Goal: Task Accomplishment & Management: Manage account settings

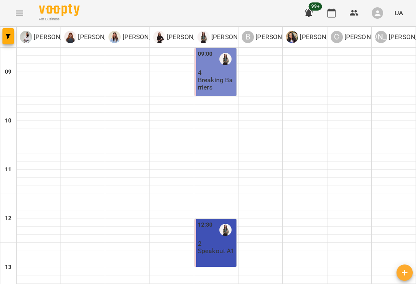
click at [17, 7] on button "Menu" at bounding box center [20, 13] width 20 height 20
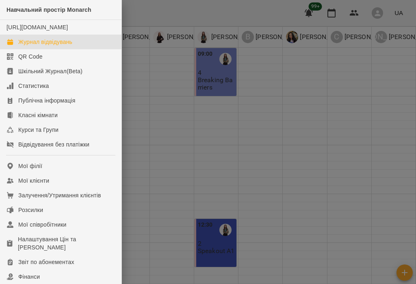
click at [72, 188] on link "Мої клієнти" at bounding box center [60, 180] width 121 height 15
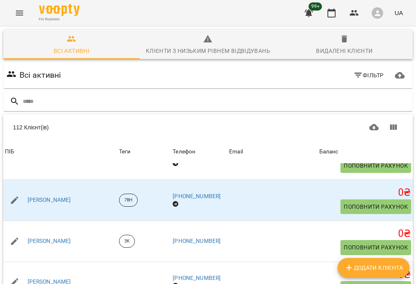
scroll to position [78, 0]
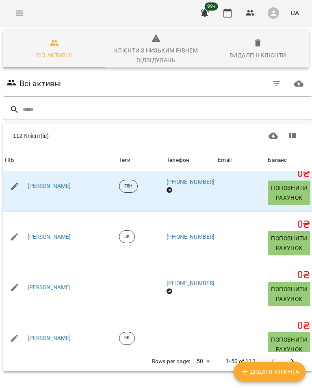
scroll to position [27, 87]
click at [294, 270] on icon "Next Page" at bounding box center [293, 361] width 10 height 10
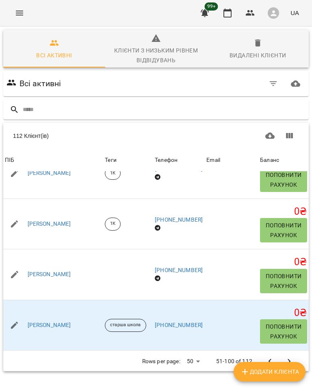
scroll to position [1138, 0]
click at [54, 270] on link "Осіпова Валерія" at bounding box center [49, 274] width 43 height 8
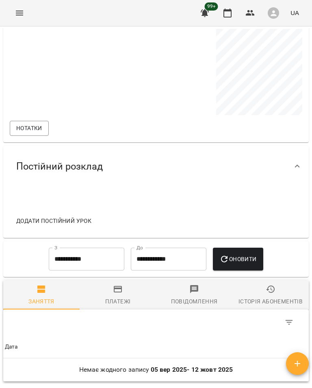
scroll to position [388, 0]
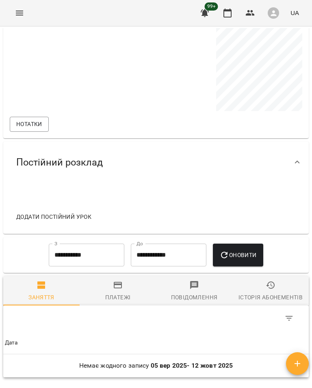
click at [282, 270] on span "Історія абонементів" at bounding box center [270, 291] width 67 height 22
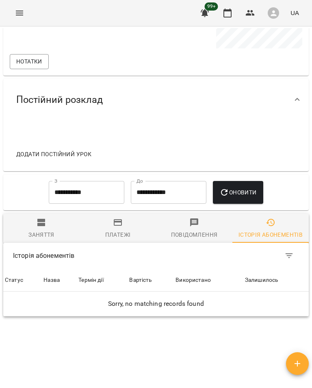
scroll to position [459, 0]
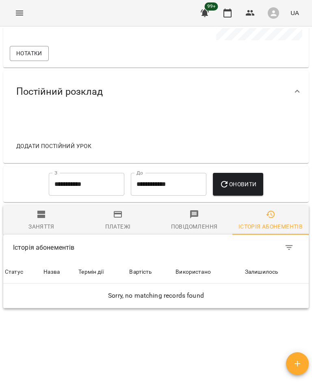
click at [108, 185] on input "**********" at bounding box center [87, 184] width 76 height 23
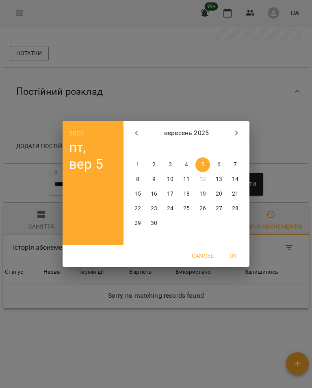
click at [139, 135] on icon "button" at bounding box center [137, 133] width 10 height 10
click at [141, 128] on button "button" at bounding box center [137, 133] width 20 height 20
click at [137, 134] on icon "button" at bounding box center [137, 133] width 10 height 10
click at [135, 137] on icon "button" at bounding box center [137, 133] width 10 height 10
click at [190, 163] on span "1" at bounding box center [186, 164] width 15 height 8
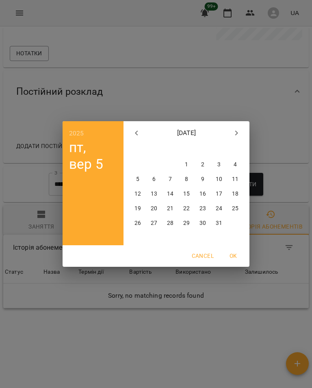
type input "**********"
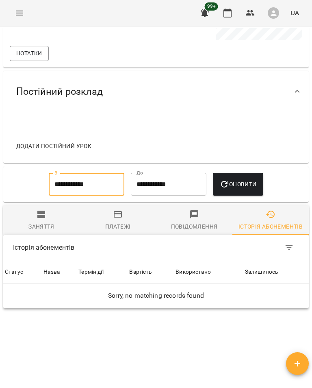
click at [252, 183] on span "Оновити" at bounding box center [237, 184] width 37 height 10
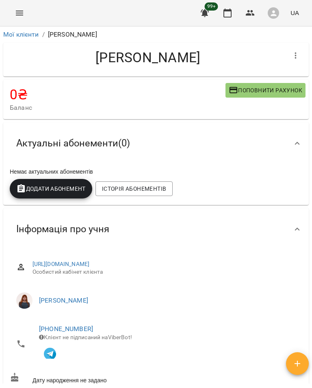
scroll to position [0, 0]
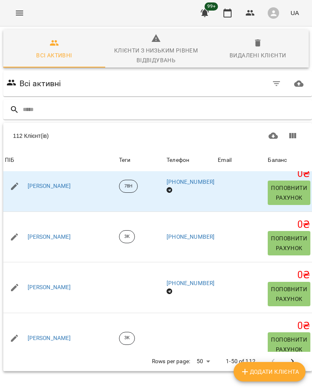
scroll to position [44, 87]
click at [291, 270] on icon "Next Page" at bounding box center [292, 361] width 3 height 5
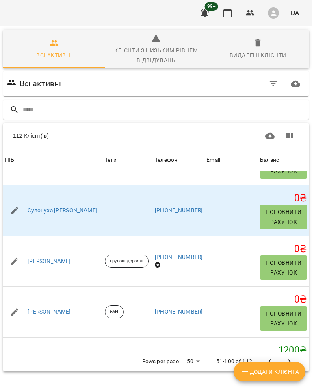
scroll to position [1959, 0]
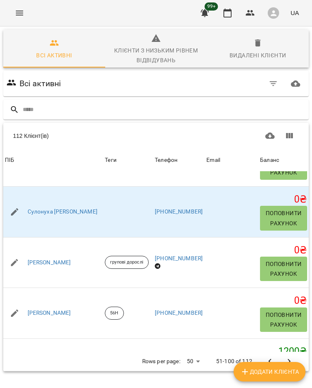
click at [52, 208] on link "Сулонуха Олена" at bounding box center [63, 212] width 70 height 8
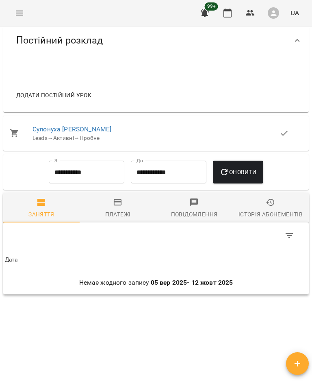
scroll to position [523, 0]
click at [72, 129] on link "Сулонуха Олена" at bounding box center [72, 129] width 79 height 8
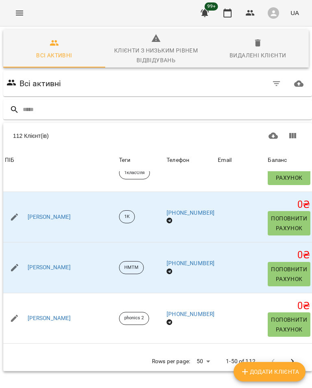
click at [291, 270] on icon "Next Page" at bounding box center [293, 361] width 10 height 10
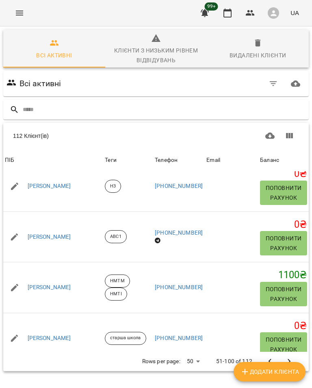
scroll to position [44, 75]
click at [292, 270] on icon "Next Page" at bounding box center [289, 361] width 10 height 10
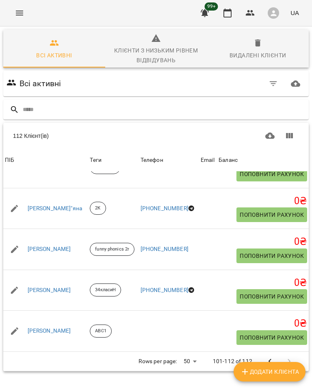
scroll to position [425, 0]
click at [268, 270] on icon "Previous Page" at bounding box center [270, 361] width 10 height 10
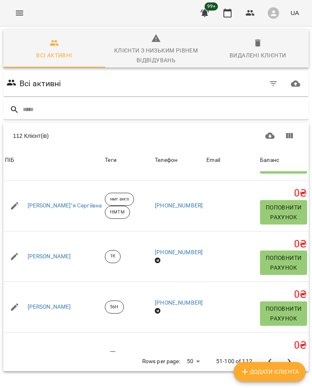
scroll to position [44, 75]
click at [271, 270] on icon "Previous Page" at bounding box center [270, 361] width 10 height 10
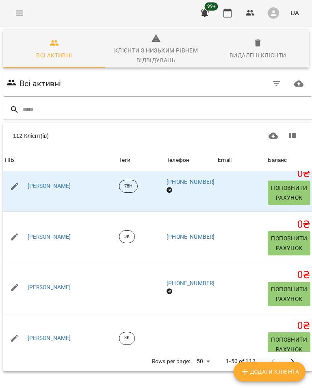
scroll to position [22, 87]
click at [291, 270] on button "Next Page" at bounding box center [293, 361] width 20 height 20
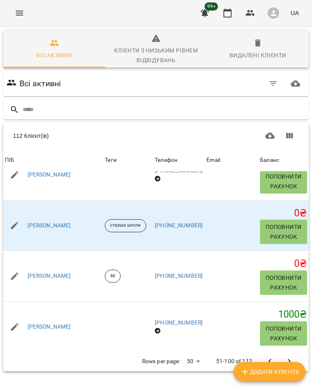
scroll to position [1236, 0]
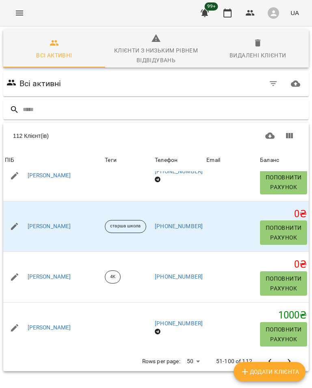
click at [16, 12] on icon "Menu" at bounding box center [20, 13] width 10 height 10
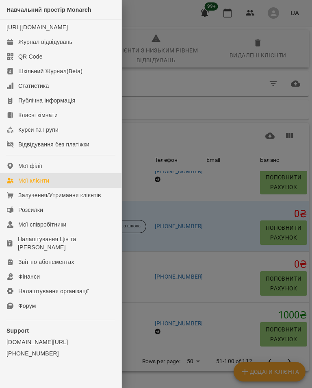
click at [14, 49] on link "Журнал відвідувань" at bounding box center [60, 42] width 121 height 15
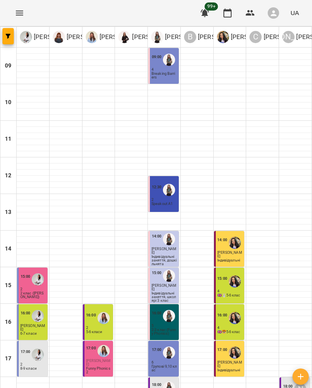
scroll to position [107, 0]
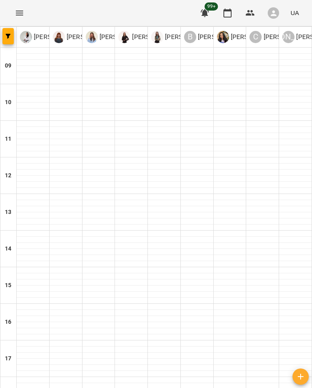
type input "**********"
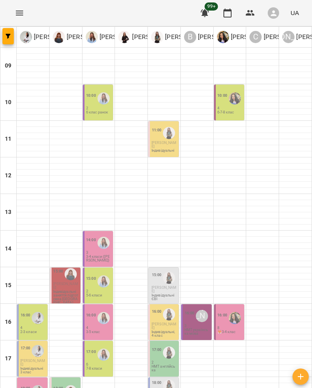
scroll to position [79, 0]
click at [105, 270] on div "16:00 4 3-5 клас" at bounding box center [99, 322] width 26 height 24
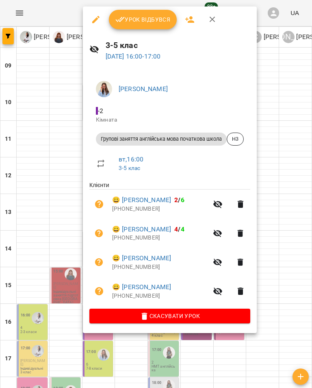
click at [190, 15] on icon "button" at bounding box center [190, 20] width 10 height 10
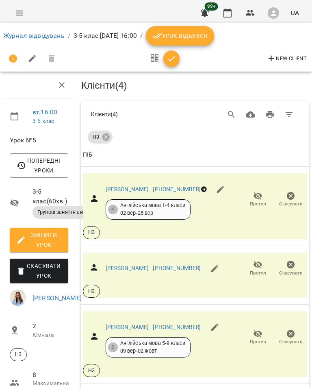
click at [293, 61] on span "New Client" at bounding box center [287, 59] width 40 height 10
select select "**"
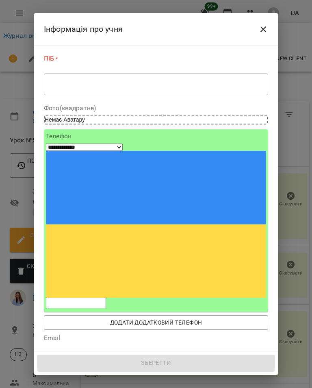
click at [196, 87] on textarea at bounding box center [156, 83] width 213 height 7
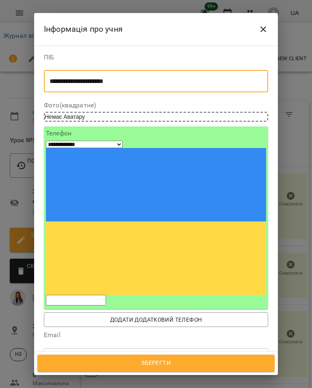
type textarea "**********"
click at [106, 270] on input "tel" at bounding box center [76, 300] width 60 height 11
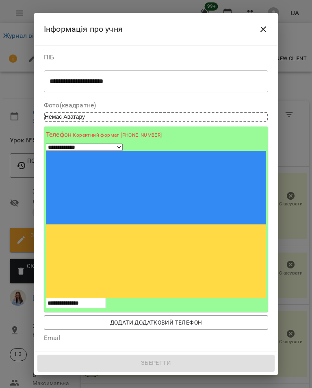
type input "**********"
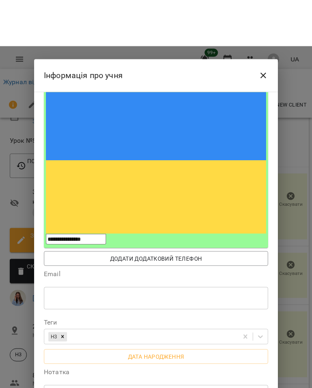
scroll to position [48, 0]
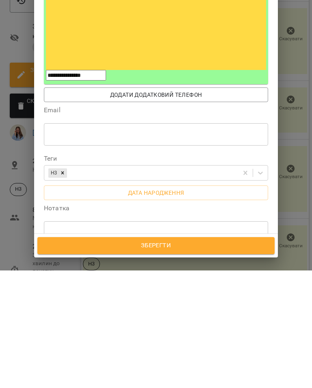
click at [193, 270] on span "Зберегти" at bounding box center [155, 363] width 219 height 11
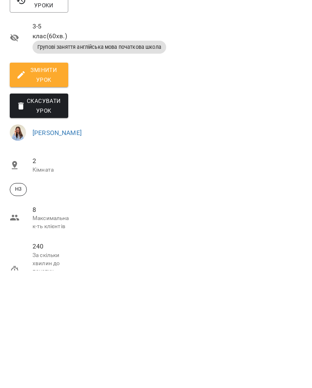
scroll to position [0, 0]
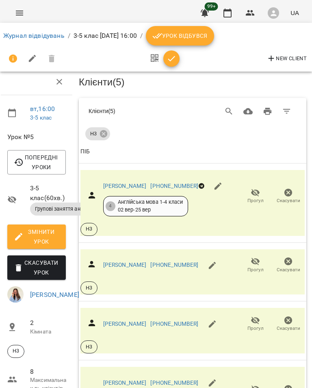
scroll to position [43, 3]
click at [30, 34] on link "Журнал відвідувань" at bounding box center [33, 36] width 61 height 8
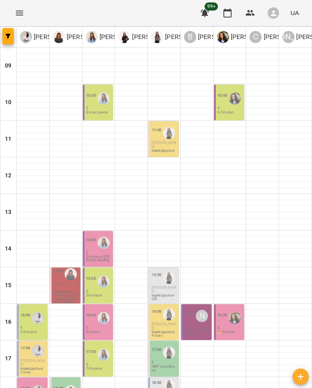
scroll to position [36, 0]
click at [101, 310] on div "16:00 5 3-5 клас" at bounding box center [99, 322] width 26 height 24
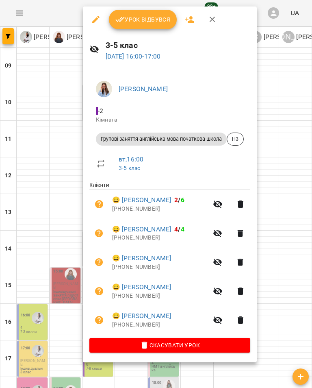
click at [171, 313] on link "😀 Гайдук Діана Дмитрівна" at bounding box center [141, 316] width 59 height 10
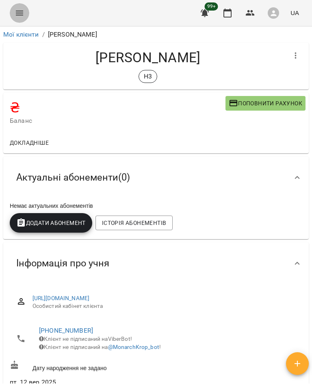
click at [16, 7] on button "Menu" at bounding box center [20, 13] width 20 height 20
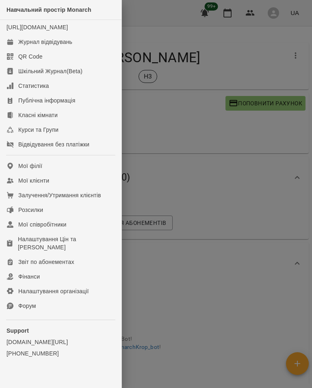
click at [44, 46] on div "Журнал відвідувань" at bounding box center [45, 42] width 54 height 8
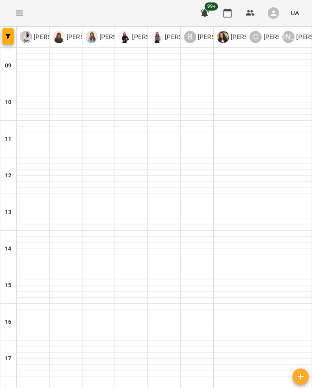
type input "**********"
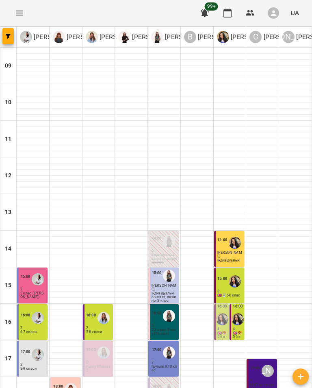
scroll to position [107, 0]
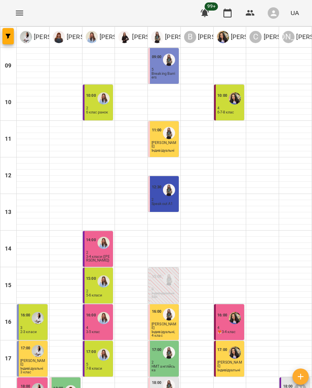
scroll to position [64, 0]
click at [106, 340] on div "17:00 5 7-8 класи" at bounding box center [98, 358] width 30 height 36
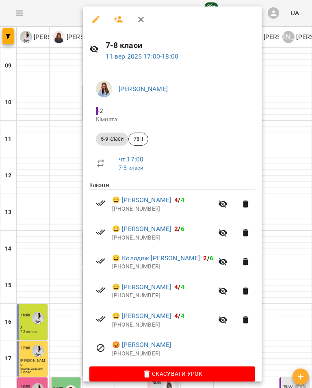
click at [299, 166] on div at bounding box center [156, 194] width 312 height 388
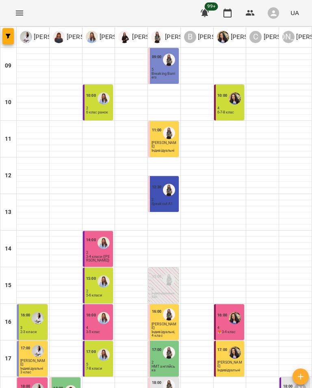
scroll to position [107, 0]
click at [69, 377] on div "18:00 3 Міні-група B1" at bounding box center [65, 395] width 30 height 36
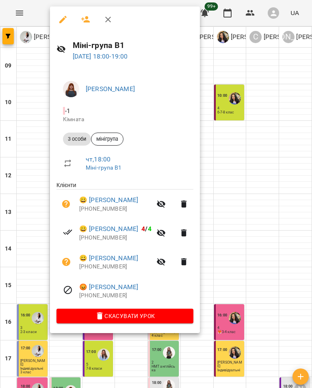
click at [166, 261] on icon "button" at bounding box center [161, 262] width 10 height 10
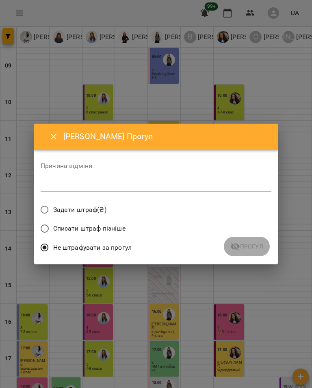
click at [128, 187] on textarea at bounding box center [156, 184] width 231 height 7
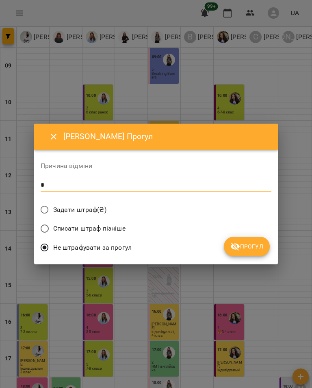
type textarea "*"
click at [243, 249] on span "Прогул" at bounding box center [246, 246] width 33 height 10
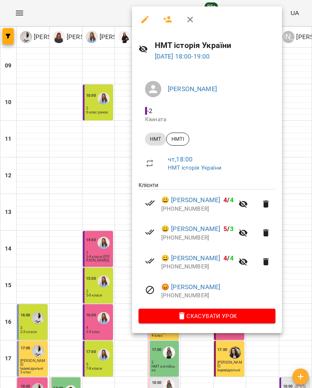
click at [102, 334] on div at bounding box center [156, 194] width 312 height 388
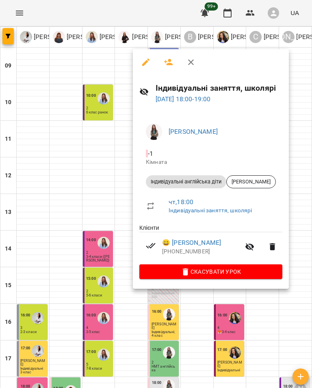
click at [108, 334] on div at bounding box center [156, 194] width 312 height 388
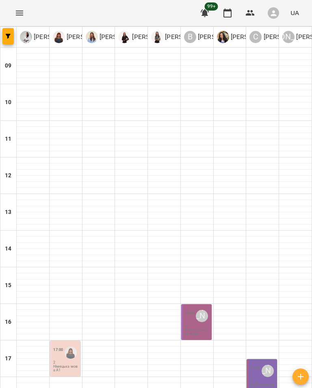
click at [197, 304] on div "16:00 Васильєва Ірина Дмитрівна 3 НМТ українська мова" at bounding box center [196, 322] width 30 height 36
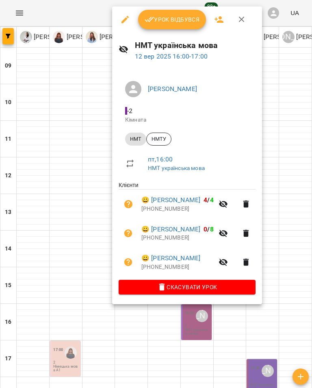
click at [121, 334] on div at bounding box center [156, 194] width 312 height 388
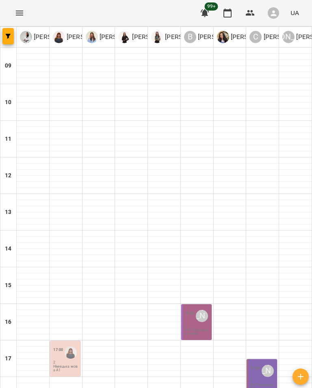
click at [68, 340] on div "17:00 2 Німецька мова А1" at bounding box center [65, 358] width 30 height 36
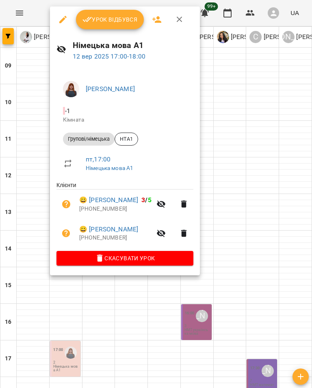
click at [178, 25] on button "button" at bounding box center [180, 20] width 20 height 20
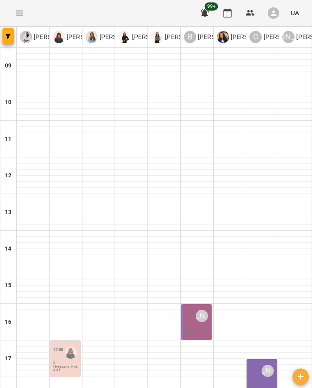
click at [260, 383] on p "НМТ математика" at bounding box center [263, 386] width 26 height 7
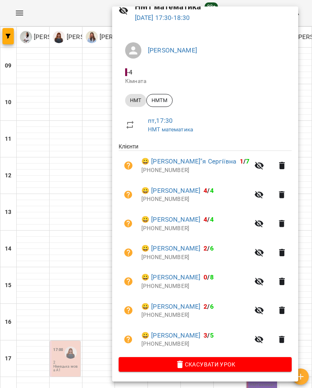
scroll to position [44, 0]
click at [89, 325] on div at bounding box center [156, 194] width 312 height 388
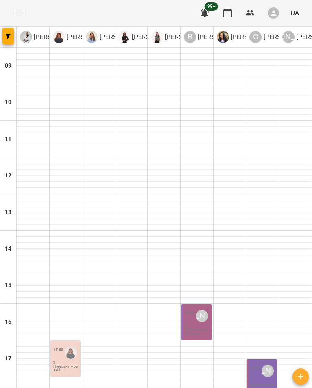
click at [73, 364] on p "Німецька мова А1" at bounding box center [66, 367] width 26 height 7
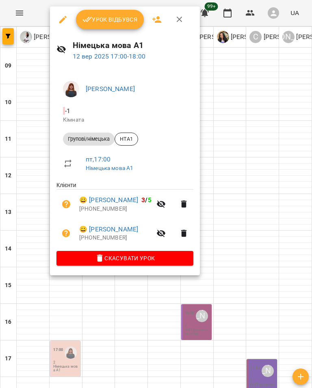
click at [121, 229] on link "😀 Бусов Дмитро" at bounding box center [108, 229] width 59 height 10
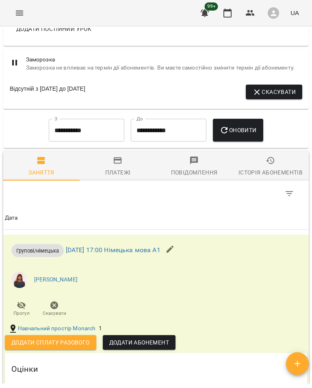
scroll to position [716, 0]
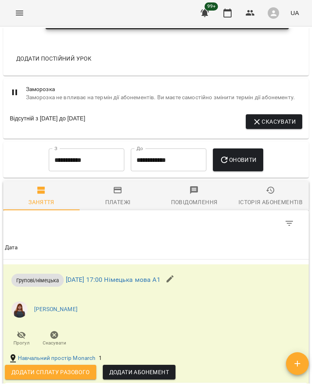
click at [269, 199] on div "Історія абонементів" at bounding box center [271, 202] width 64 height 10
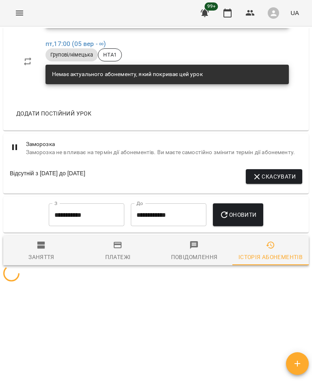
scroll to position [651, 0]
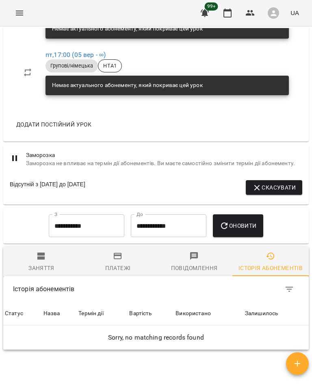
click at [96, 224] on input "**********" at bounding box center [87, 225] width 76 height 23
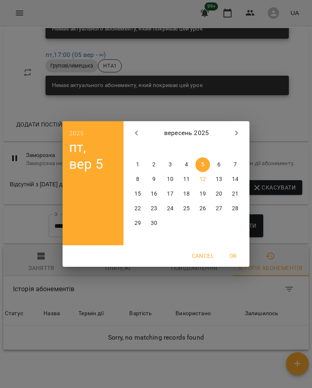
click at [139, 136] on icon "button" at bounding box center [137, 133] width 10 height 10
click at [139, 129] on icon "button" at bounding box center [137, 133] width 10 height 10
click at [136, 137] on icon "button" at bounding box center [137, 133] width 10 height 10
click at [144, 134] on button "button" at bounding box center [137, 133] width 20 height 20
click at [183, 164] on span "1" at bounding box center [186, 164] width 15 height 8
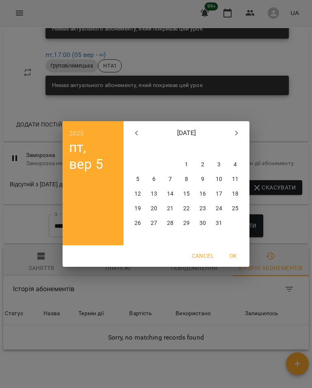
type input "**********"
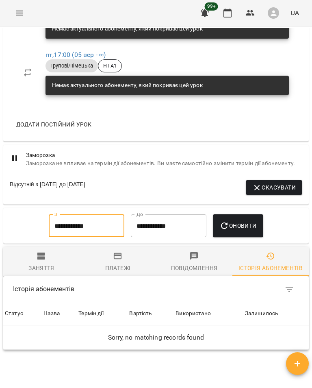
click at [242, 228] on span "Оновити" at bounding box center [237, 226] width 37 height 10
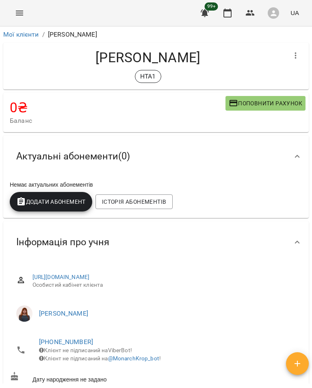
scroll to position [0, 0]
click at [21, 15] on icon "Menu" at bounding box center [19, 13] width 7 height 5
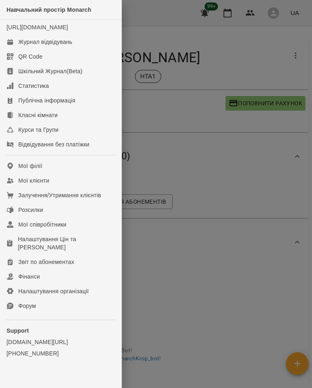
click at [86, 49] on link "Журнал відвідувань" at bounding box center [60, 42] width 121 height 15
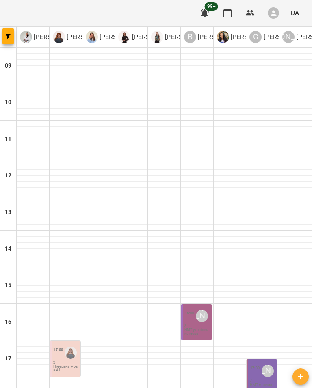
scroll to position [107, 0]
click at [254, 383] on p "НМТ математика" at bounding box center [263, 386] width 26 height 7
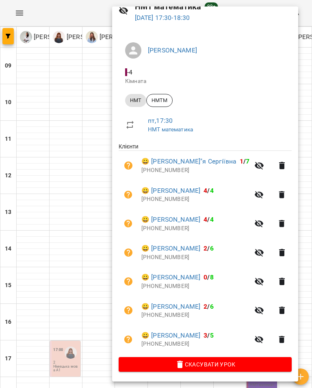
scroll to position [44, 0]
click at [88, 329] on div at bounding box center [156, 194] width 312 height 388
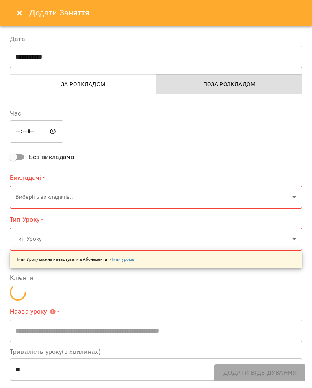
type input "**********"
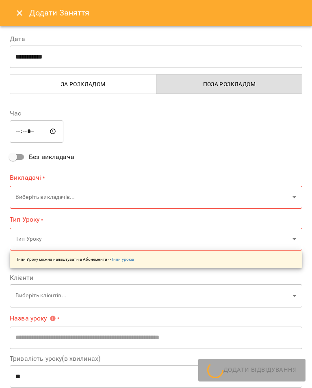
click at [300, 351] on div "**********" at bounding box center [156, 283] width 302 height 369
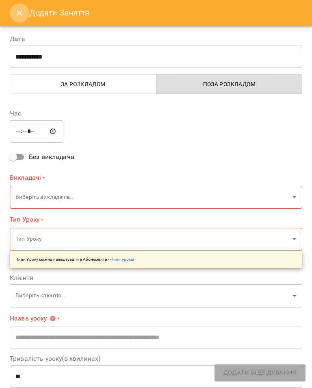
click at [18, 13] on icon "Close" at bounding box center [20, 13] width 10 height 10
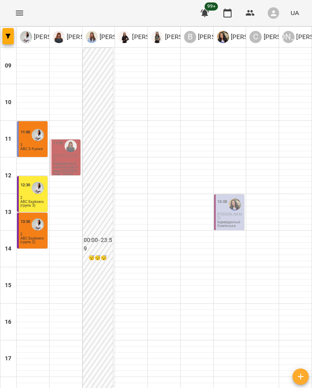
type input "**********"
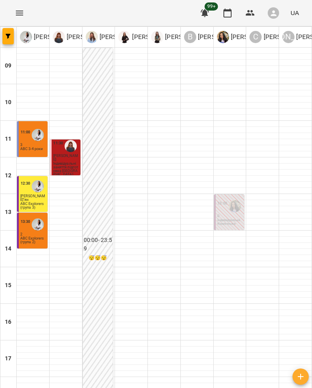
click at [37, 149] on p "ABC 3-4 роки" at bounding box center [31, 149] width 22 height 4
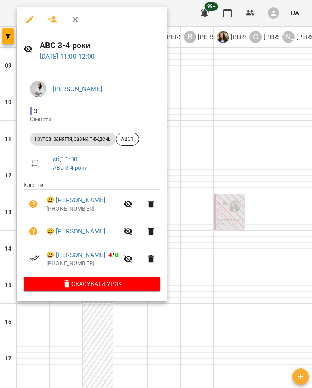
click at [298, 294] on div at bounding box center [156, 194] width 312 height 388
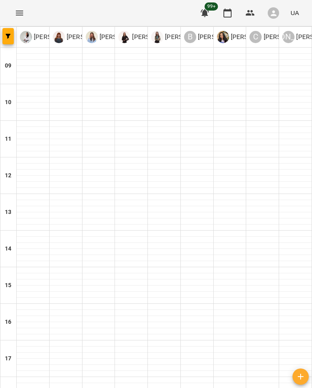
type input "**********"
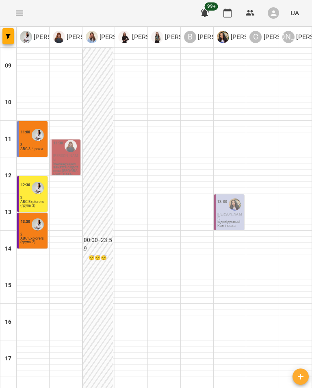
click at [36, 150] on p "ABC 3-4 роки" at bounding box center [31, 149] width 22 height 4
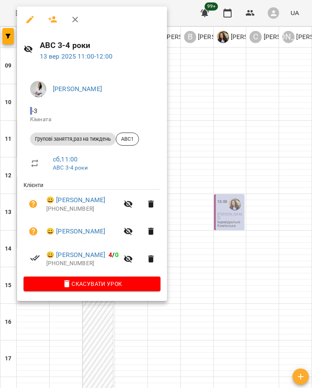
click at [74, 20] on icon "button" at bounding box center [75, 20] width 10 height 10
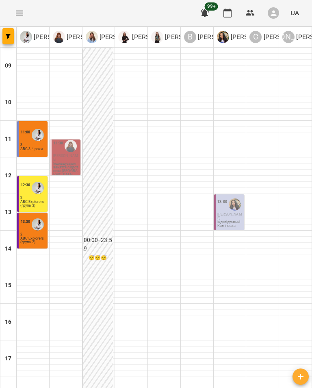
click at [43, 208] on div "12:30 2 ABC Explorers (група 3)" at bounding box center [32, 194] width 30 height 36
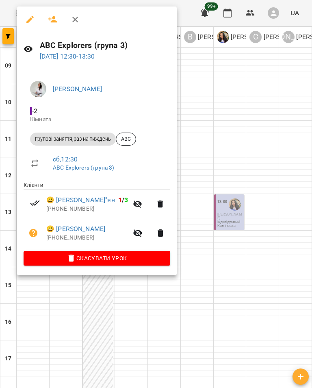
click at [89, 200] on link "😀 Вареник Дем"ян" at bounding box center [80, 200] width 69 height 10
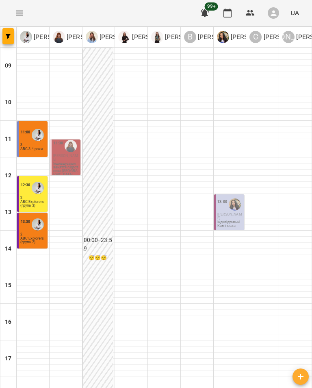
click at [32, 240] on p "АВС Explorers (група 2)" at bounding box center [33, 239] width 26 height 7
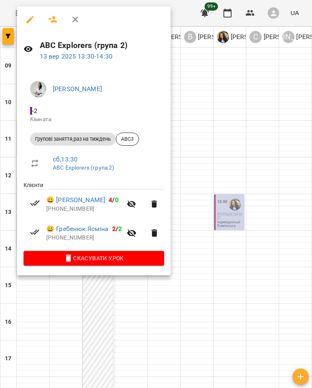
click at [103, 200] on link "😀 Чуєнко Ніка Андріївна" at bounding box center [75, 200] width 59 height 10
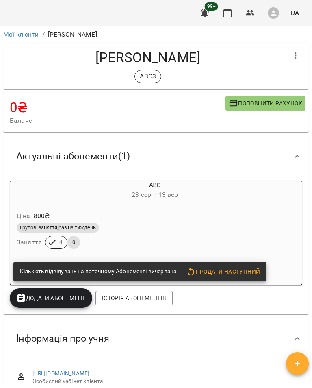
click at [286, 53] on button "button" at bounding box center [296, 56] width 20 height 20
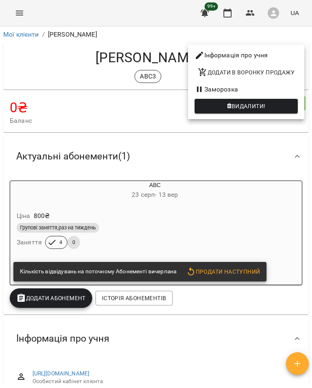
click at [260, 55] on li "Інформація про учня" at bounding box center [246, 55] width 116 height 15
select select "**"
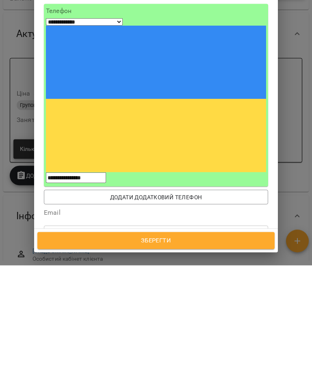
click at [87, 356] on div "ABC" at bounding box center [156, 363] width 224 height 15
type input "***"
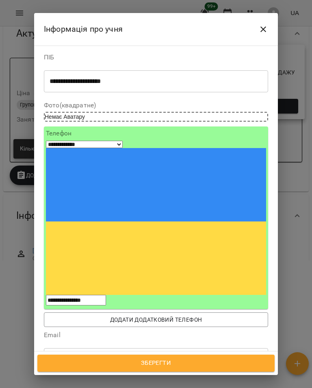
click at [156, 362] on span "Зберегти" at bounding box center [155, 363] width 219 height 11
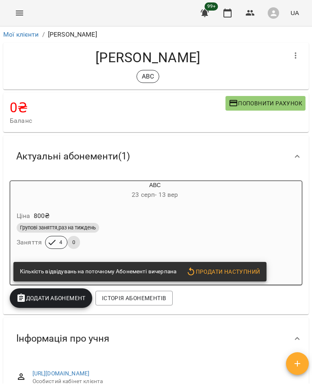
click at [21, 13] on icon "Menu" at bounding box center [20, 13] width 10 height 10
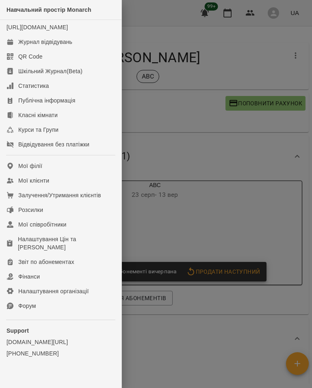
click at [91, 49] on link "Журнал відвідувань" at bounding box center [60, 42] width 121 height 15
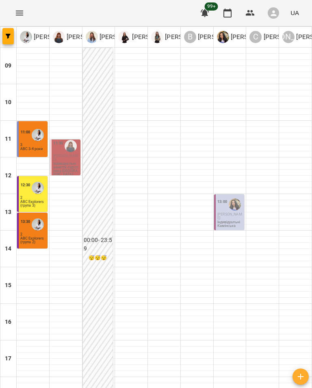
click at [34, 243] on p "АВС Explorers (група 2)" at bounding box center [33, 239] width 26 height 7
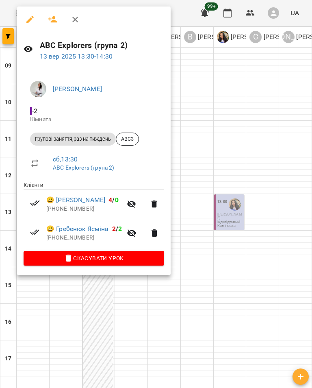
click at [100, 225] on link "😀 Гребенюк Ясміна" at bounding box center [77, 229] width 63 height 10
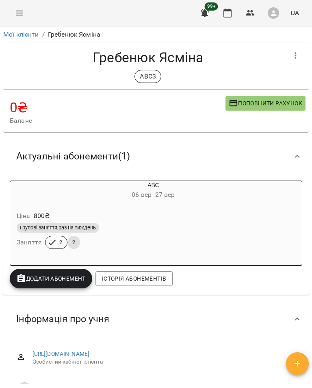
click at [295, 53] on icon "button" at bounding box center [296, 55] width 2 height 7
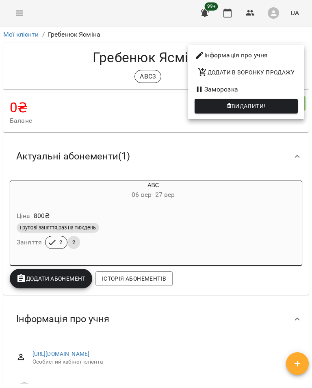
click at [265, 55] on li "Інформація про учня" at bounding box center [246, 55] width 116 height 15
select select "**"
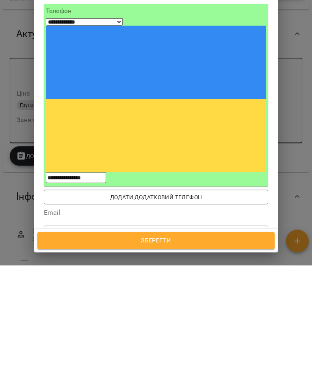
click at [87, 356] on div "ABC" at bounding box center [156, 363] width 224 height 15
type input "***"
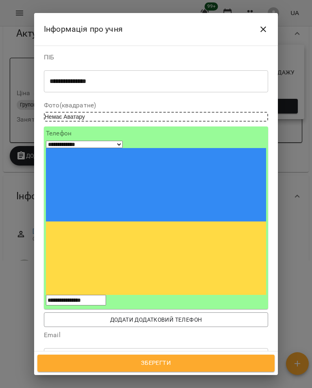
click at [146, 363] on span "Зберегти" at bounding box center [155, 363] width 219 height 11
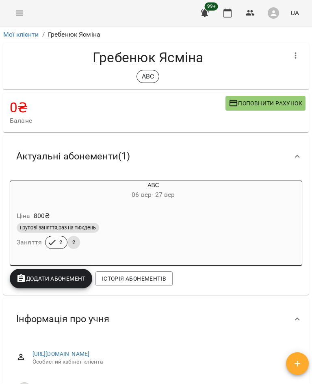
click at [35, 36] on link "Мої клієнти" at bounding box center [21, 34] width 36 height 8
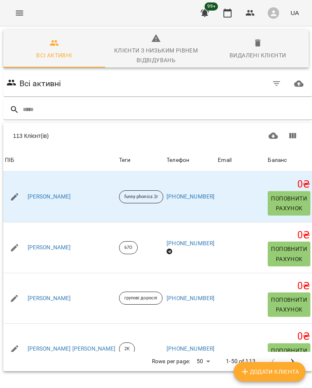
click at [27, 9] on button "Menu" at bounding box center [20, 13] width 20 height 20
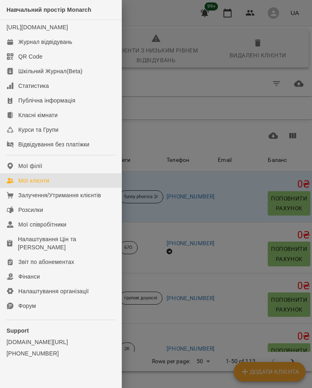
click at [45, 46] on div "Журнал відвідувань" at bounding box center [45, 42] width 54 height 8
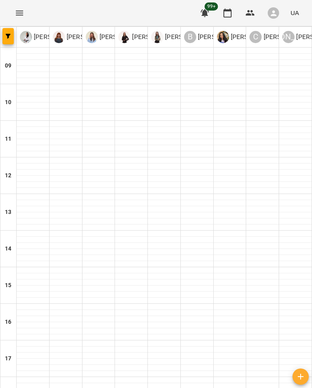
type input "**********"
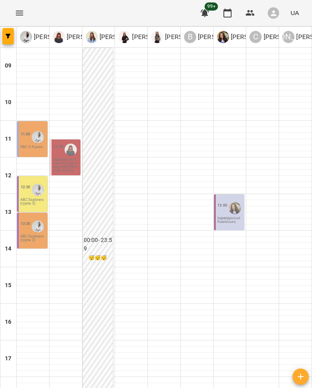
click at [43, 237] on p "АВС Explorers (група 2)" at bounding box center [33, 237] width 26 height 7
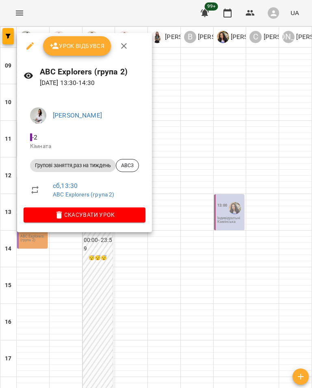
click at [107, 82] on p "20 вер 2025 13:30 - 14:30" at bounding box center [93, 83] width 106 height 10
click at [98, 89] on div "АВС Explorers (група 2) 20 вер 2025 13:30 - 14:30" at bounding box center [84, 76] width 135 height 35
click at [67, 184] on link "сб , 13:30" at bounding box center [65, 186] width 25 height 8
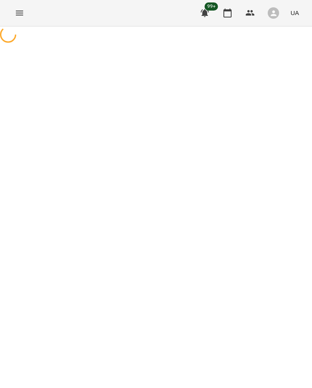
select select "*"
select select "**********"
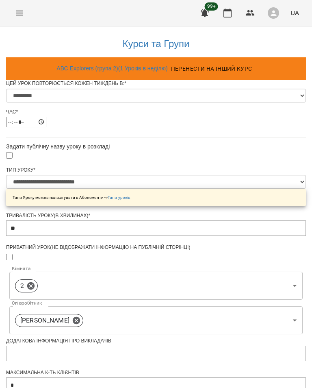
click at [17, 13] on icon "Menu" at bounding box center [20, 13] width 10 height 10
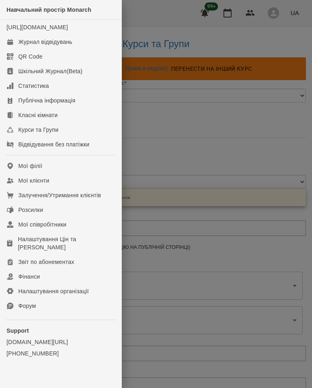
click at [273, 137] on div at bounding box center [156, 194] width 312 height 388
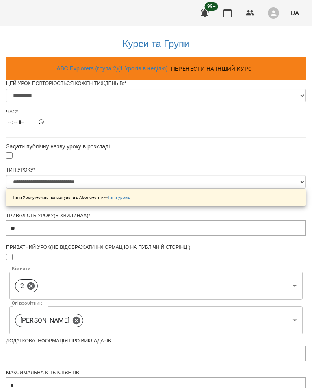
click at [18, 16] on icon "Menu" at bounding box center [20, 13] width 10 height 10
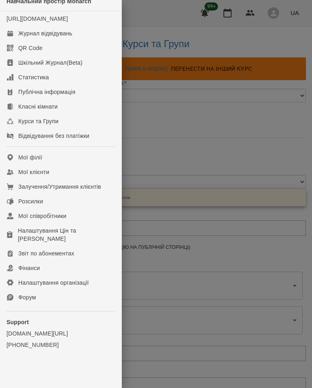
scroll to position [9, 0]
click at [56, 125] on div "Курси та Групи" at bounding box center [38, 121] width 40 height 8
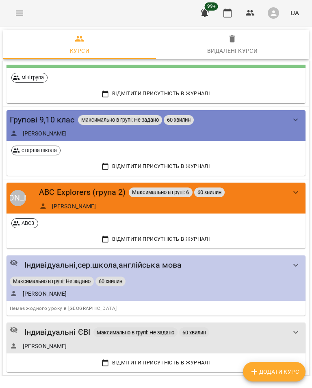
scroll to position [294, 0]
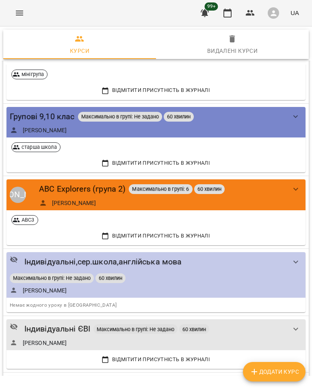
click at [100, 189] on div "АВС Explorers (група 2)" at bounding box center [82, 188] width 87 height 13
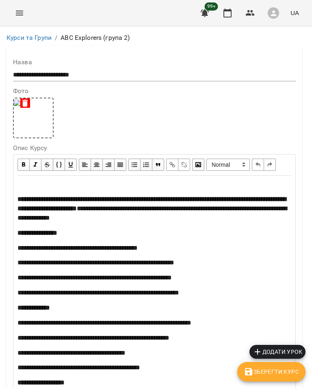
click at [42, 37] on link "Курси та Групи" at bounding box center [29, 38] width 45 height 8
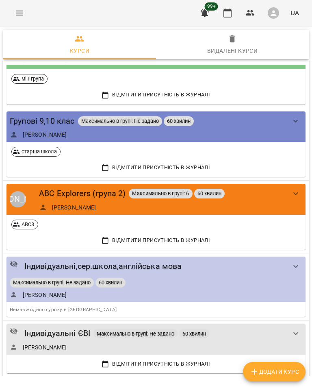
scroll to position [291, 0]
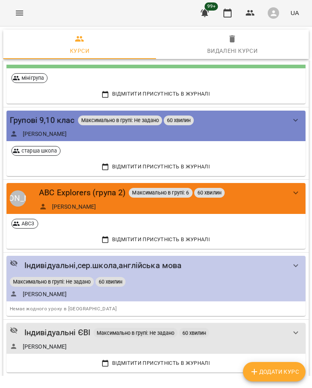
click at [297, 188] on icon "show more" at bounding box center [296, 193] width 10 height 10
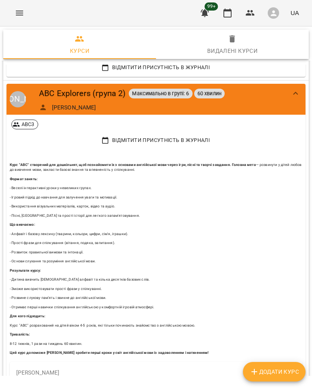
scroll to position [386, 0]
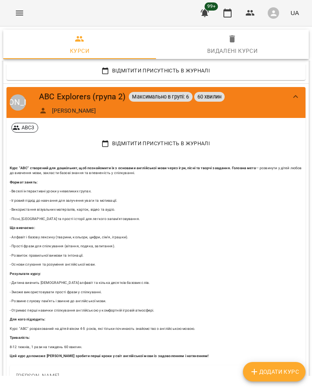
click at [100, 96] on div "АВС Explorers (група 2)" at bounding box center [82, 96] width 87 height 13
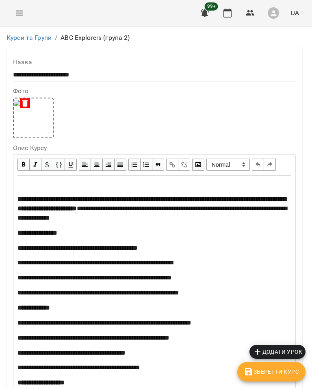
scroll to position [1358, 0]
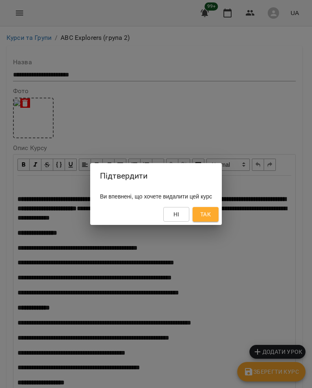
click at [211, 215] on span "Так" at bounding box center [205, 214] width 11 height 10
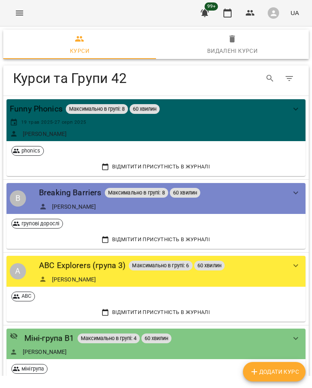
click at [22, 16] on icon "Menu" at bounding box center [20, 13] width 10 height 10
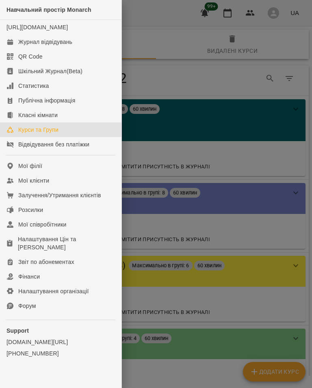
click at [68, 46] on div "Журнал відвідувань" at bounding box center [45, 42] width 54 height 8
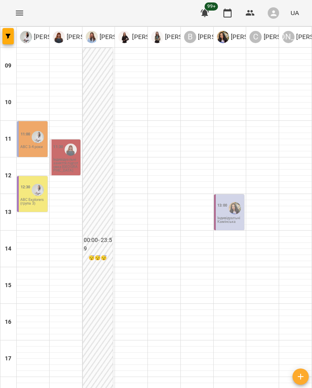
click at [34, 209] on div "12:30 ABC Explorers (група 3)" at bounding box center [32, 194] width 30 height 36
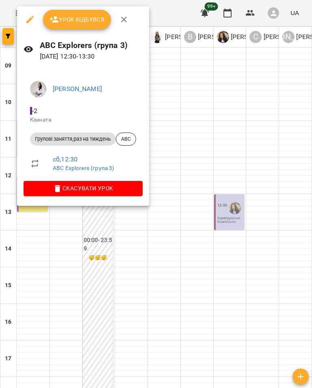
click at [238, 284] on div at bounding box center [156, 194] width 312 height 388
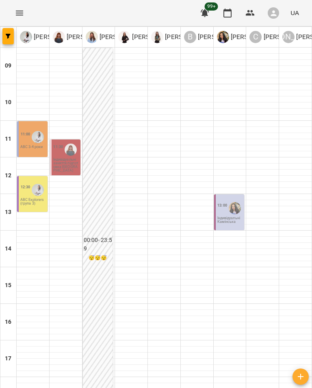
type input "**********"
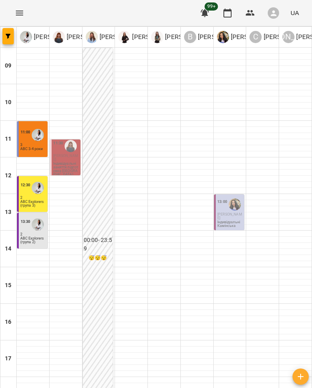
click at [44, 241] on p "АВС Explorers (група 2)" at bounding box center [33, 239] width 26 height 7
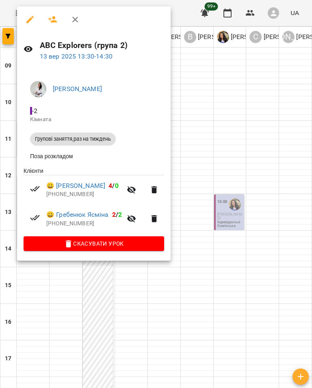
click at [273, 312] on div at bounding box center [156, 194] width 312 height 388
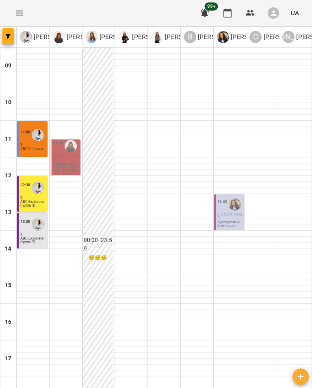
click at [234, 223] on p "Індивідуальні Камінська" at bounding box center [230, 223] width 26 height 7
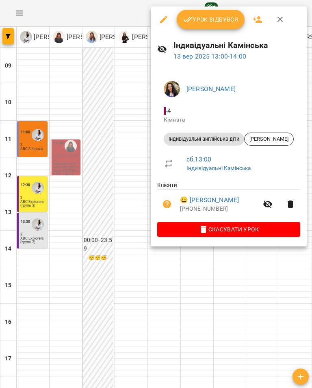
click at [274, 23] on button "button" at bounding box center [281, 20] width 20 height 20
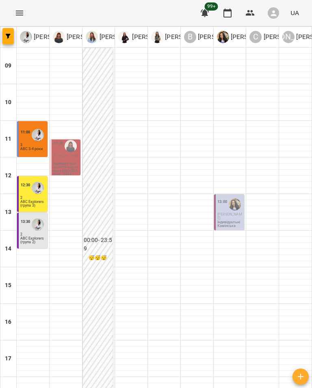
click at [23, 16] on icon "Menu" at bounding box center [20, 13] width 10 height 10
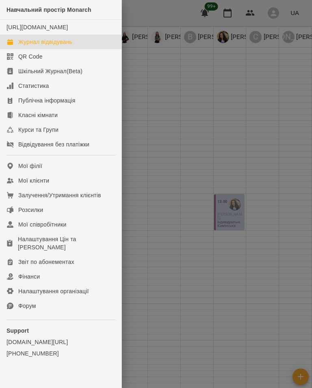
click at [85, 188] on link "Мої клієнти" at bounding box center [60, 180] width 121 height 15
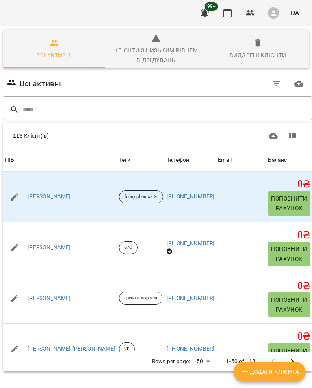
click at [108, 106] on input "text" at bounding box center [166, 109] width 286 height 13
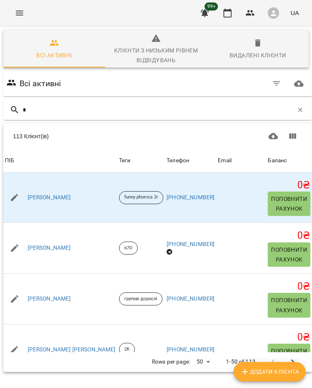
type input "**"
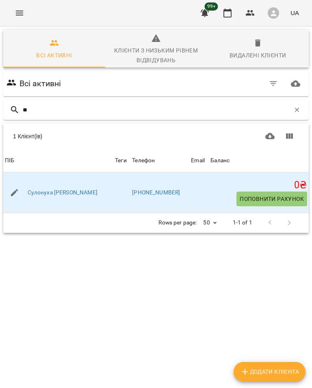
click at [57, 195] on link "Сулонуха Олена" at bounding box center [63, 193] width 70 height 8
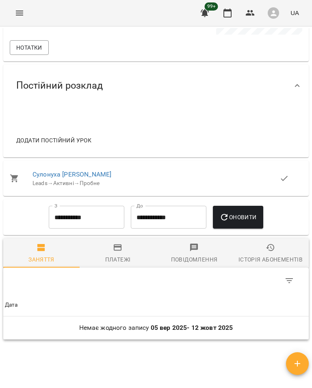
scroll to position [477, 0]
click at [71, 178] on link "Сулонуха Олена" at bounding box center [72, 175] width 79 height 8
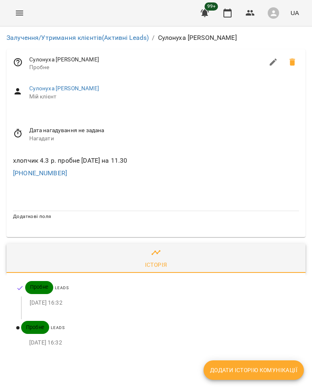
click at [26, 18] on button "Menu" at bounding box center [20, 13] width 20 height 20
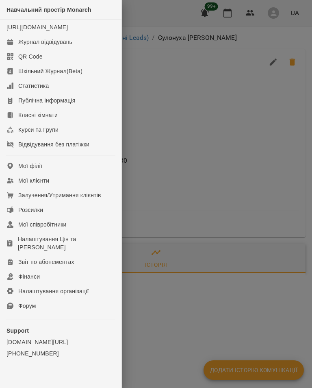
click at [86, 49] on link "Журнал відвідувань" at bounding box center [60, 42] width 121 height 15
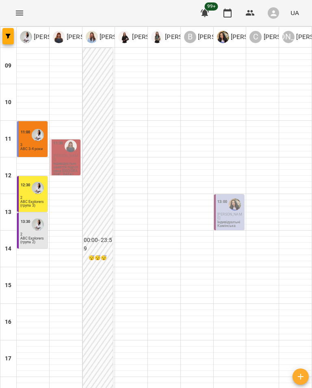
click at [39, 145] on p "3" at bounding box center [33, 145] width 26 height 4
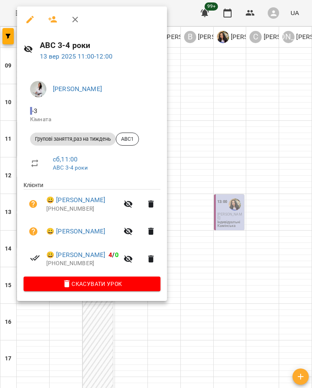
click at [105, 54] on link "13 вер 2025 11:00 - 12:00" at bounding box center [76, 56] width 73 height 8
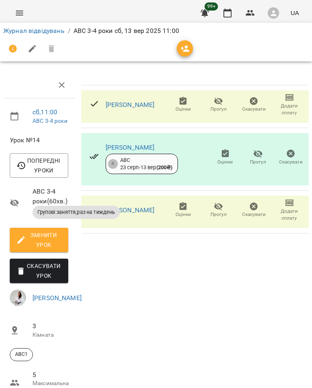
click at [53, 121] on link "ABC 3-4 роки" at bounding box center [50, 120] width 35 height 7
click at [48, 112] on link "сб , 11:00" at bounding box center [45, 112] width 25 height 8
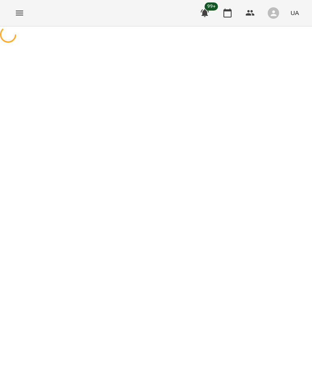
select select "*"
select select "**********"
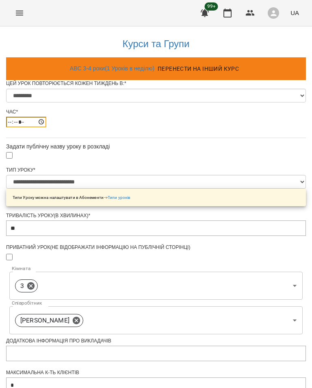
click at [46, 127] on input "*****" at bounding box center [26, 122] width 40 height 11
type input "*****"
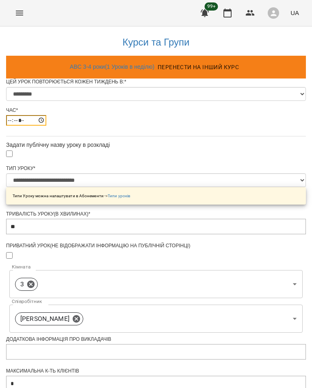
scroll to position [279, 0]
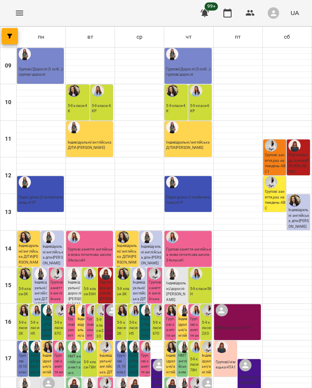
click at [26, 12] on button "Menu" at bounding box center [20, 13] width 20 height 20
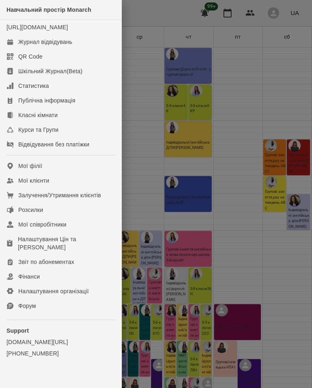
click at [82, 49] on link "Журнал відвідувань" at bounding box center [60, 42] width 121 height 15
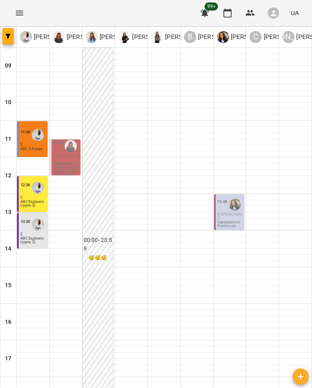
type input "**********"
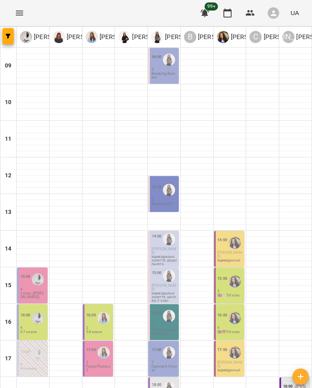
scroll to position [48, 0]
type input "**********"
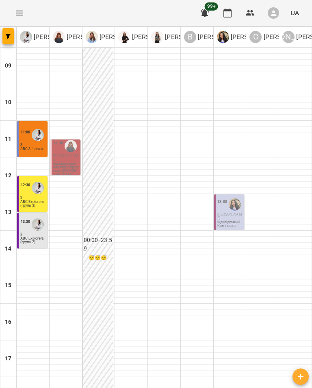
click at [38, 155] on div "11:00 3 ABC 3-4 роки" at bounding box center [32, 139] width 30 height 36
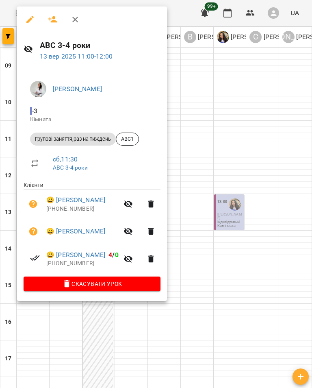
click at [293, 145] on div at bounding box center [156, 194] width 312 height 388
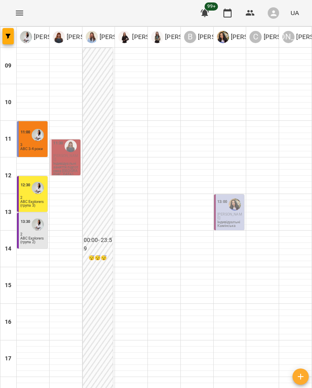
click at [37, 202] on p "ABC Explorers (група 3)" at bounding box center [33, 203] width 26 height 7
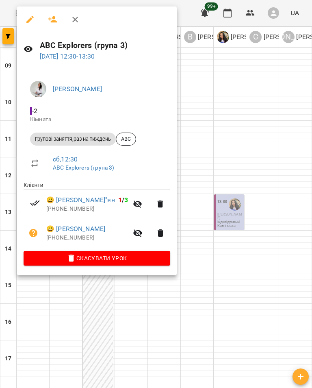
click at [291, 280] on div at bounding box center [156, 194] width 312 height 388
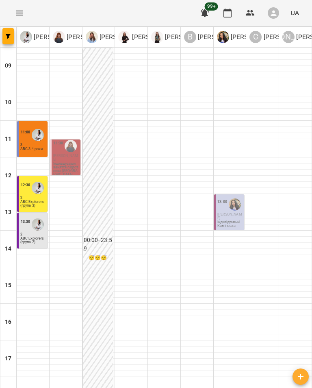
click at [33, 247] on div "13:30 2 АВС Explorers (група 2)" at bounding box center [32, 231] width 30 height 36
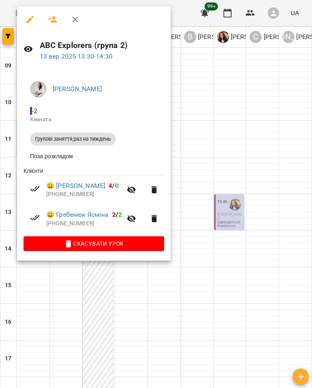
click at [284, 298] on div at bounding box center [156, 194] width 312 height 388
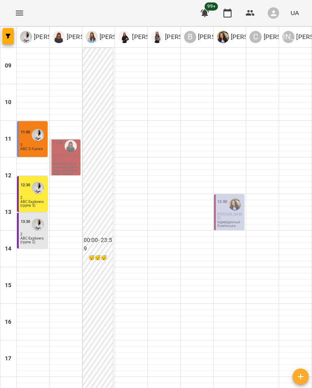
click at [236, 217] on p "[PERSON_NAME]" at bounding box center [230, 216] width 26 height 7
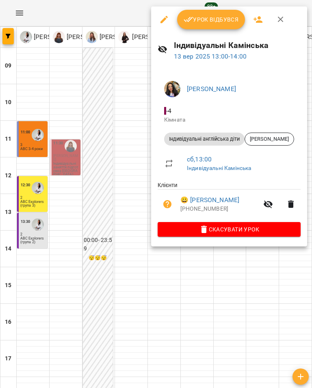
click at [283, 16] on icon "button" at bounding box center [281, 20] width 10 height 10
